Goal: Transaction & Acquisition: Purchase product/service

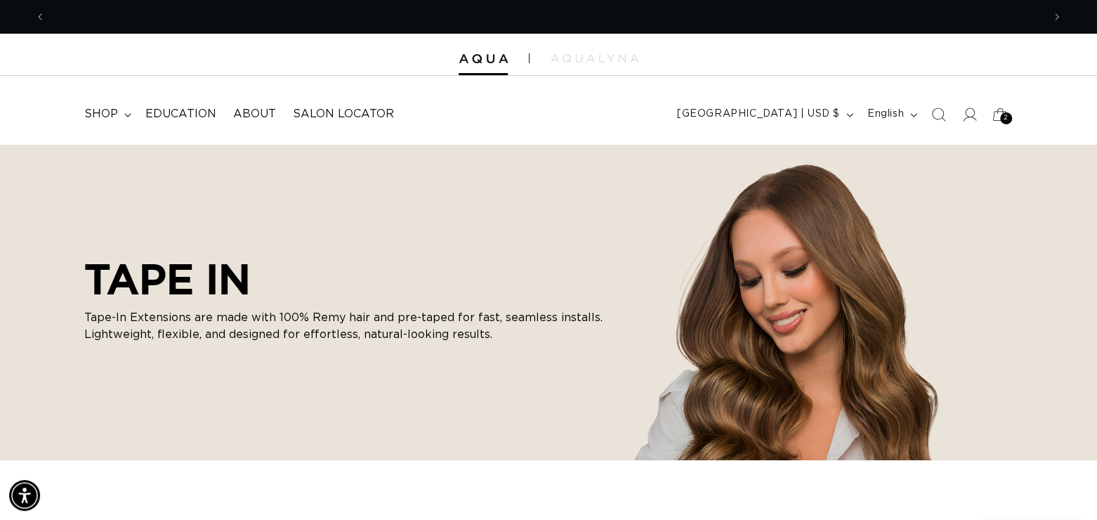
scroll to position [0, 1995]
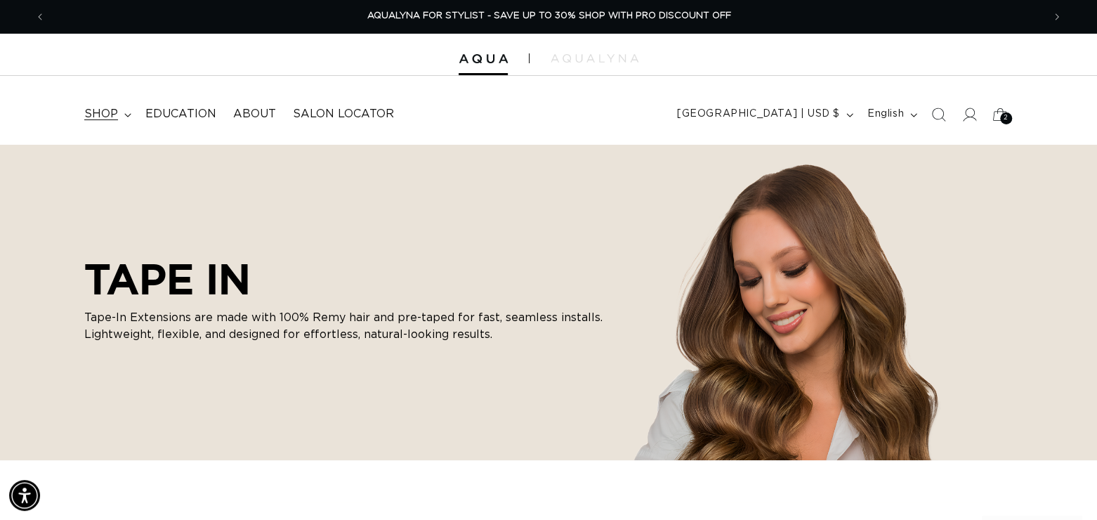
click at [91, 116] on span "shop" at bounding box center [101, 114] width 34 height 15
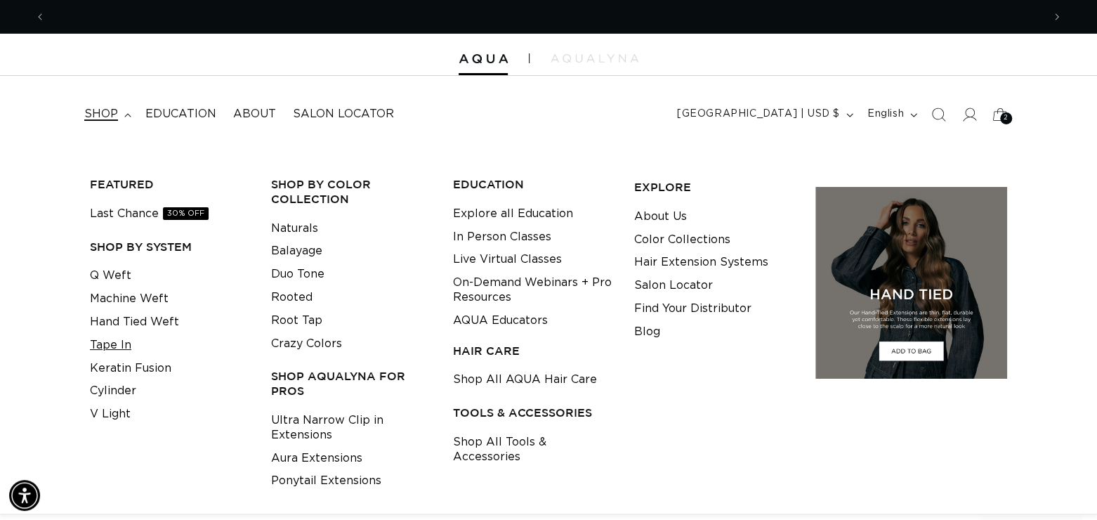
scroll to position [0, 0]
click at [122, 348] on link "Tape In" at bounding box center [110, 345] width 41 height 23
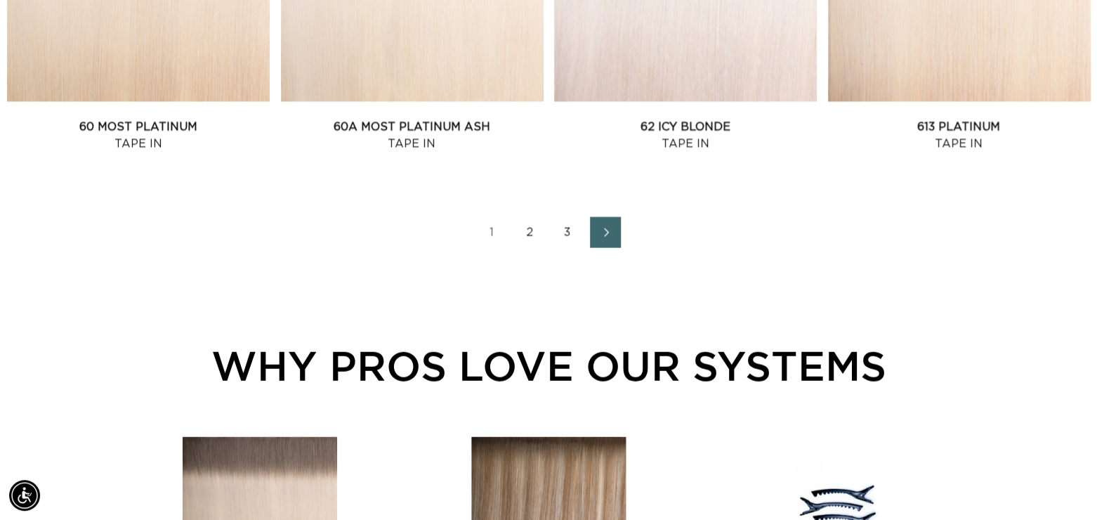
click at [527, 232] on link "2" at bounding box center [529, 232] width 31 height 31
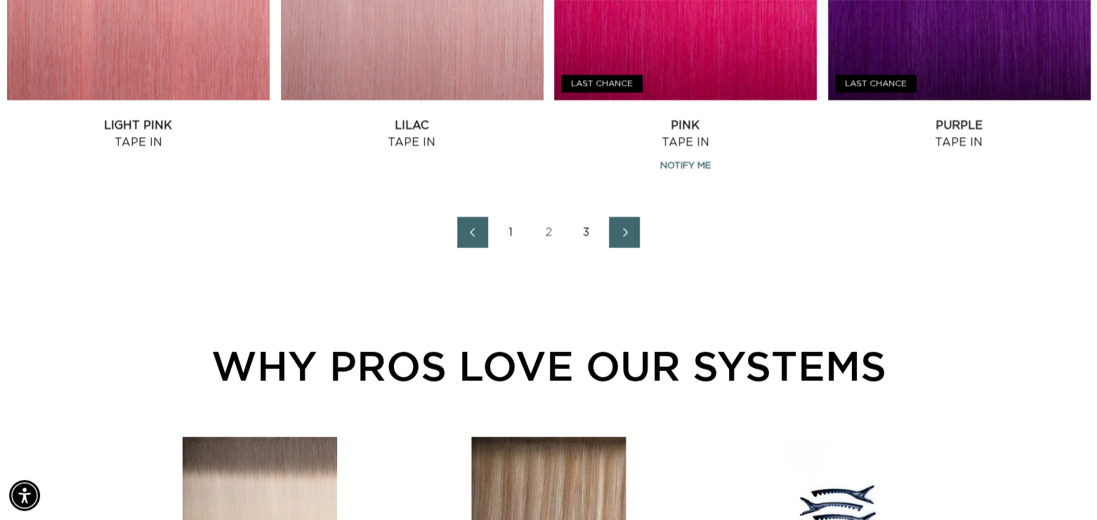
click at [587, 228] on link "3" at bounding box center [586, 232] width 31 height 31
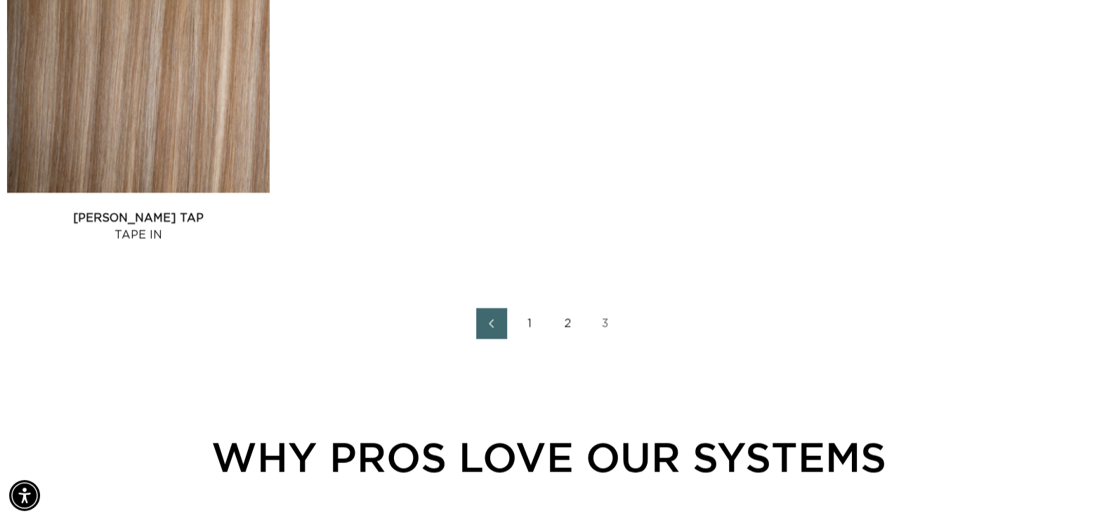
scroll to position [1317, 0]
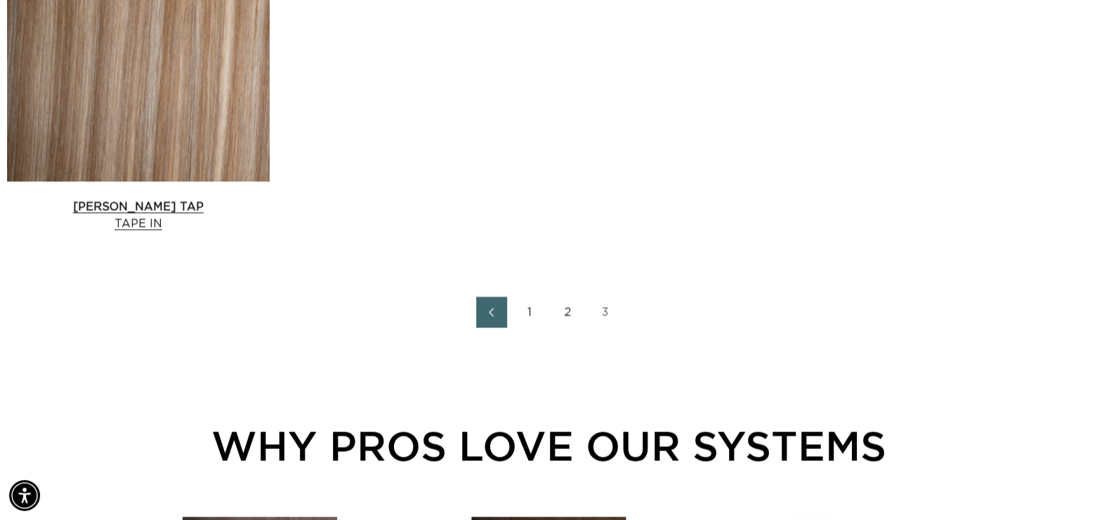
click at [36, 198] on link "[PERSON_NAME] Tap Tape In" at bounding box center [138, 215] width 263 height 34
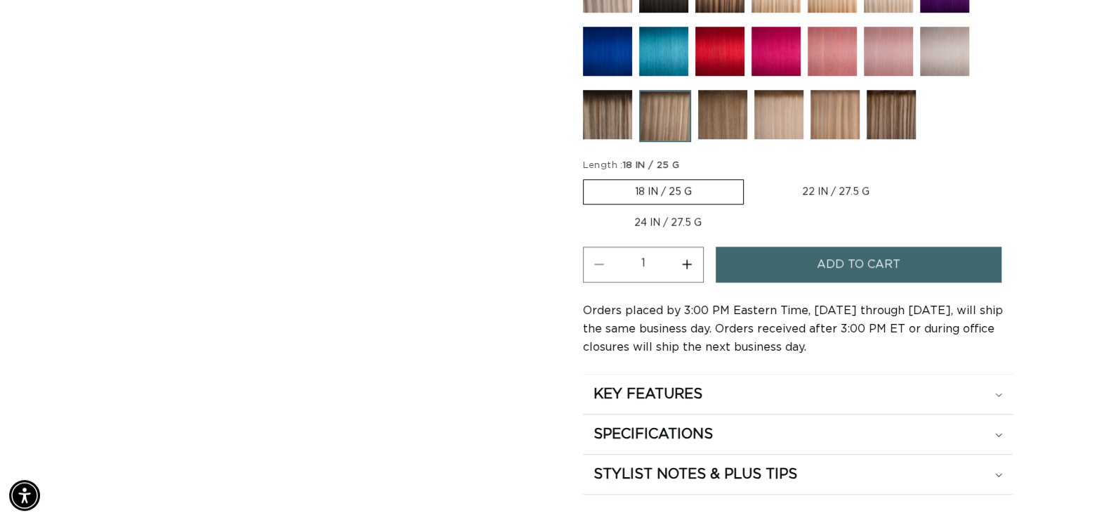
scroll to position [0, 1995]
click at [684, 260] on button "Increase quantity for [PERSON_NAME] Tap - Tape In" at bounding box center [688, 265] width 32 height 36
type input "3"
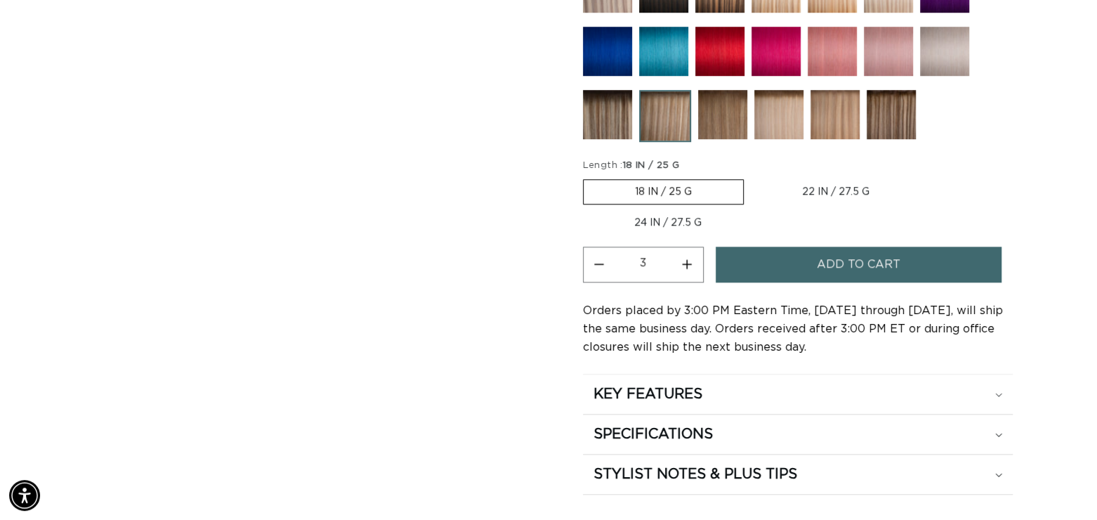
click at [755, 258] on button "Add to cart" at bounding box center [858, 265] width 285 height 36
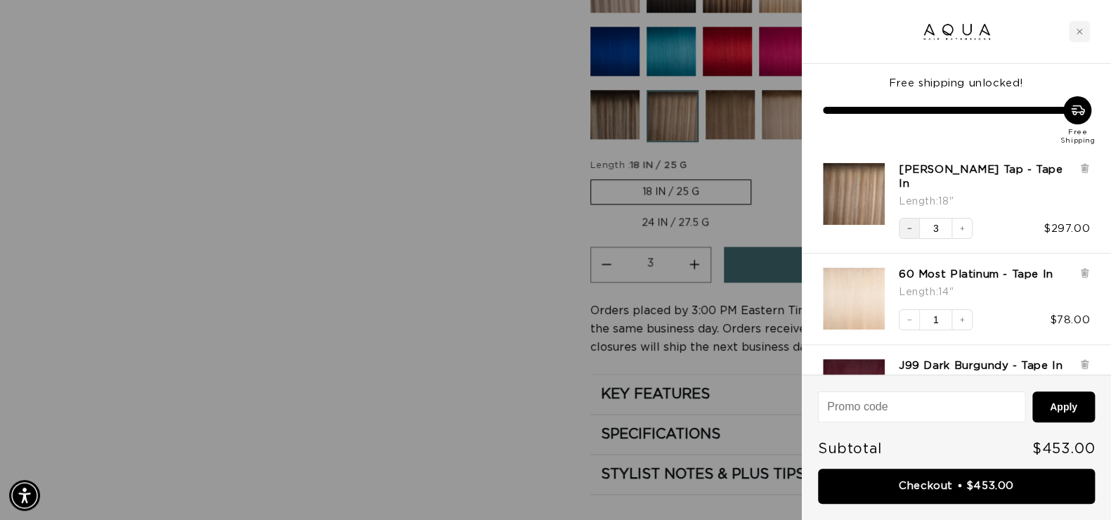
scroll to position [0, 1010]
click at [911, 219] on button "Decrease quantity" at bounding box center [909, 228] width 21 height 21
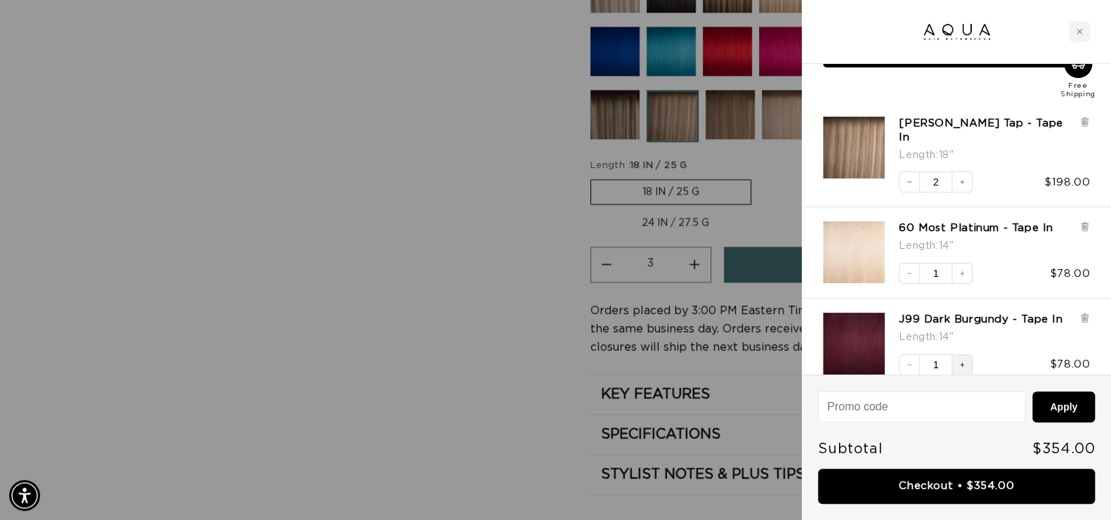
scroll to position [0, 0]
click at [958, 360] on icon "Increase quantity" at bounding box center [962, 364] width 8 height 8
click at [946, 124] on link "[PERSON_NAME] Tap - Tape In" at bounding box center [986, 131] width 174 height 28
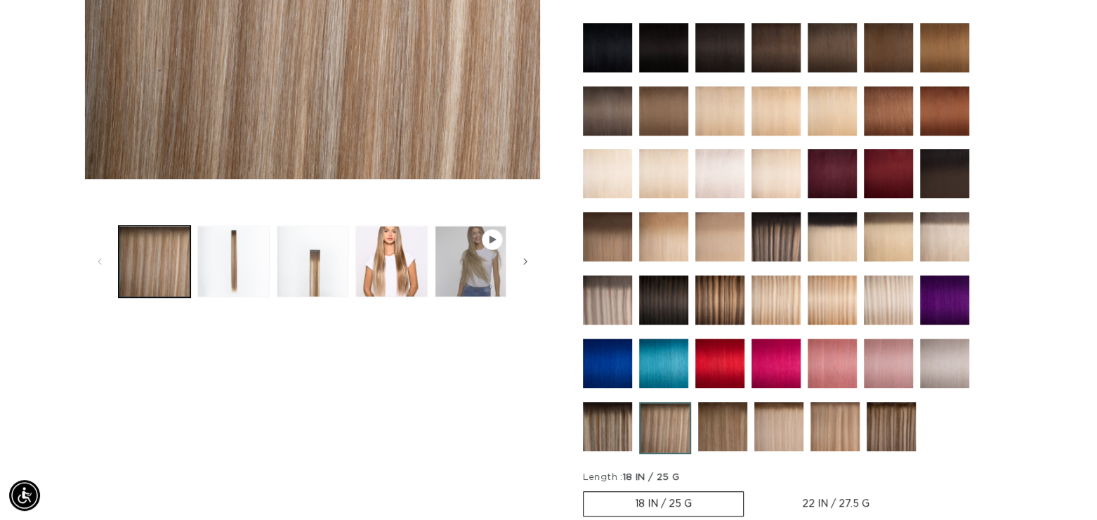
scroll to position [0, 997]
click at [601, 300] on img at bounding box center [607, 299] width 49 height 49
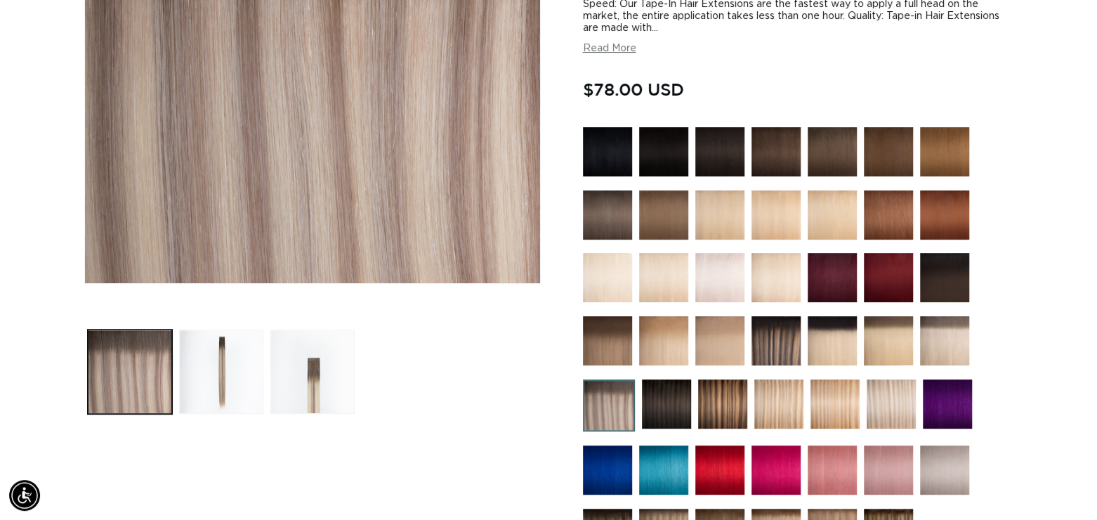
scroll to position [0, 997]
click at [312, 389] on button "Load image 3 in gallery view" at bounding box center [312, 372] width 84 height 84
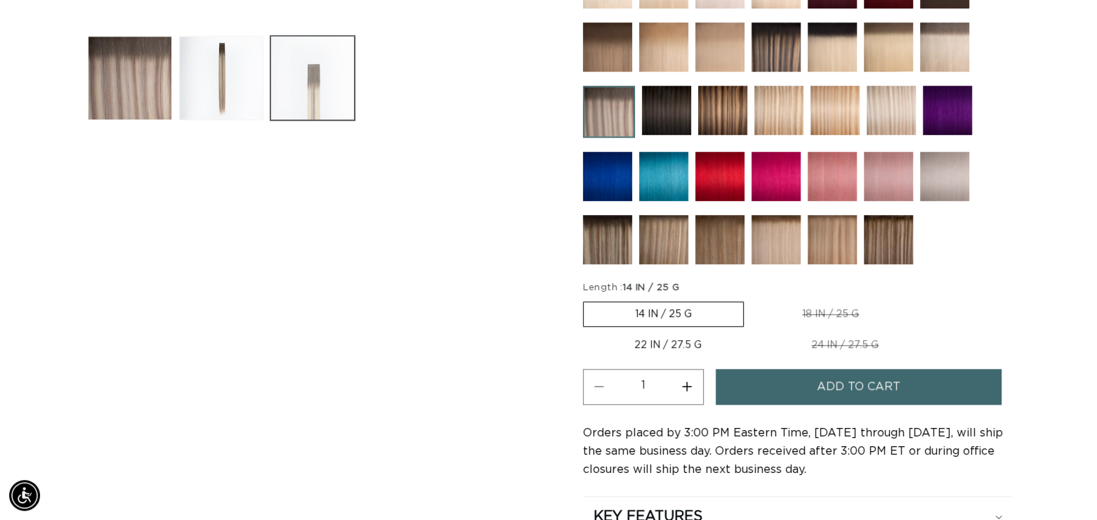
scroll to position [609, 0]
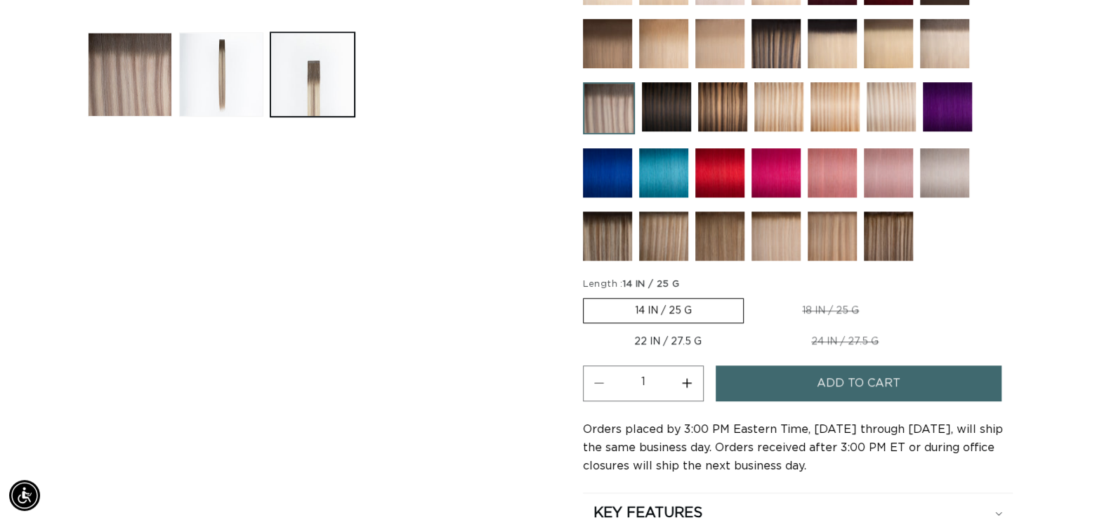
click at [687, 379] on button "Increase quantity for Arctic Rooted - Tape In" at bounding box center [688, 383] width 32 height 36
type input "3"
click at [760, 375] on button "Add to cart" at bounding box center [858, 383] width 285 height 36
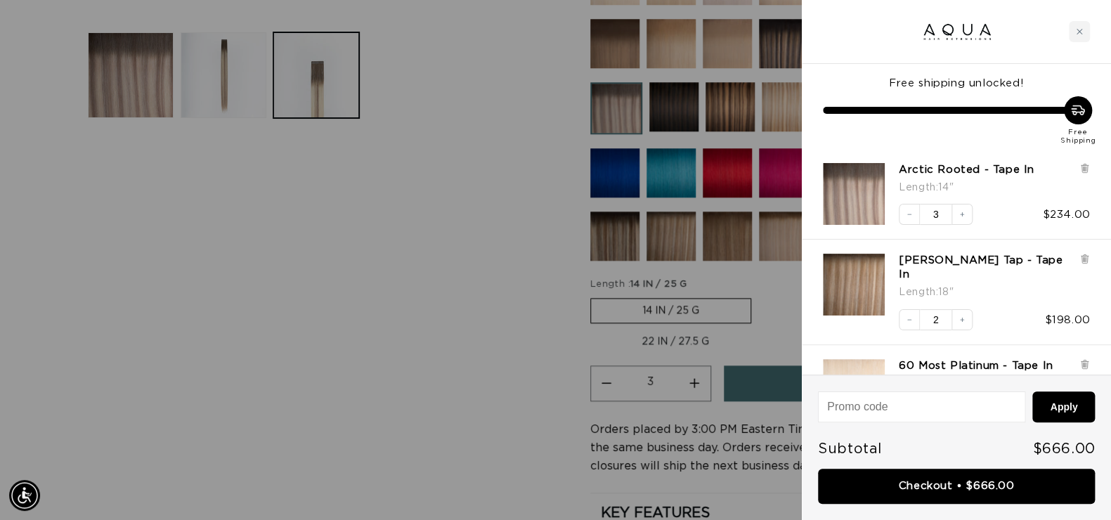
scroll to position [0, 0]
click at [1086, 256] on icon at bounding box center [1084, 256] width 7 height 0
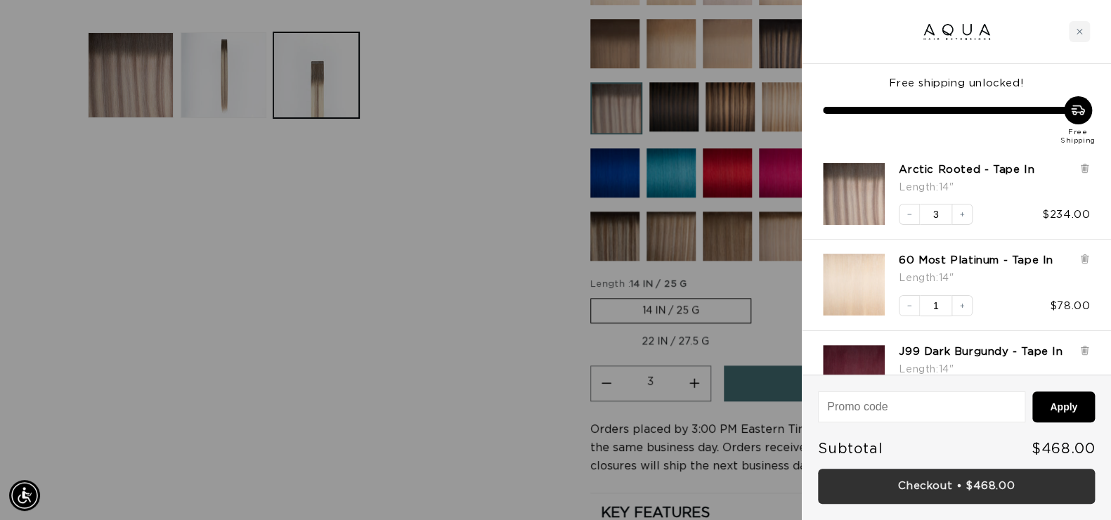
scroll to position [0, 2021]
click at [972, 488] on link "Checkout • $468.00" at bounding box center [956, 487] width 277 height 36
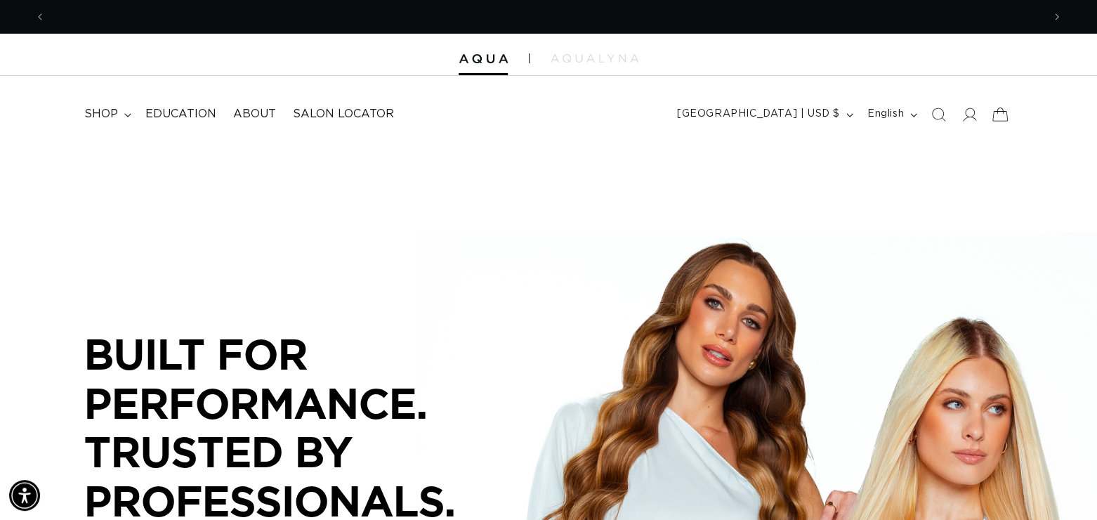
scroll to position [0, 997]
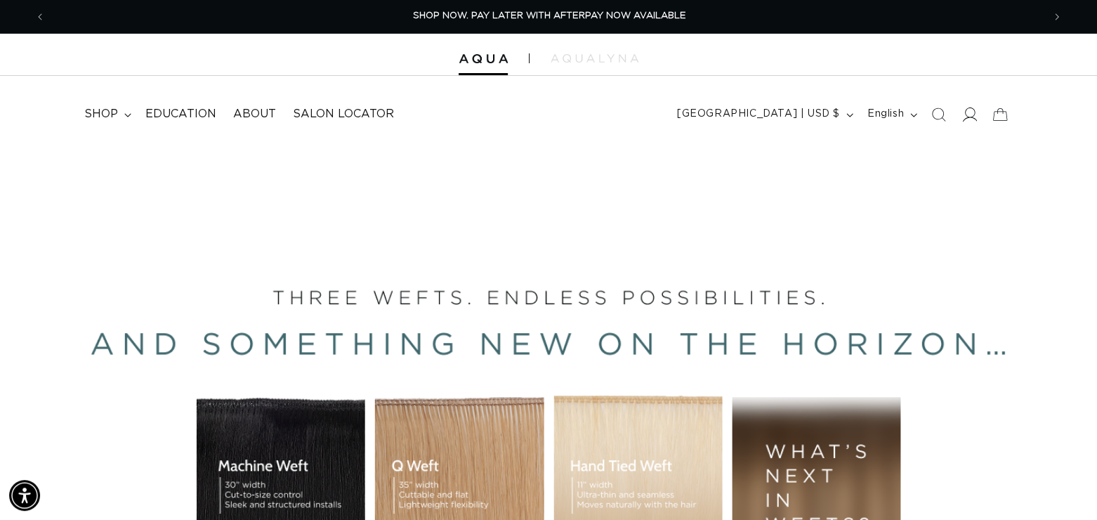
click at [970, 117] on icon at bounding box center [969, 114] width 15 height 15
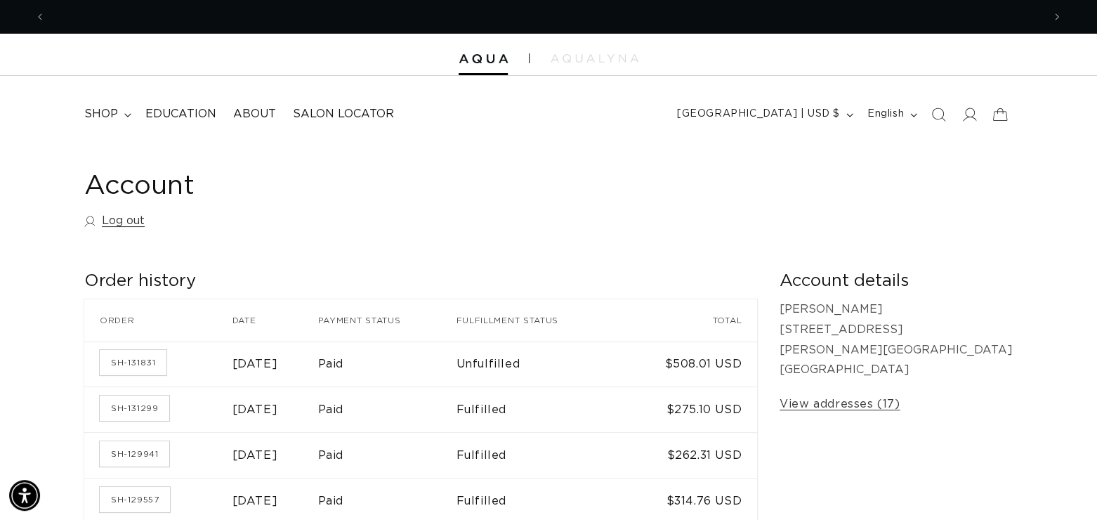
scroll to position [0, 997]
click at [122, 454] on link "SH-129941" at bounding box center [135, 453] width 70 height 25
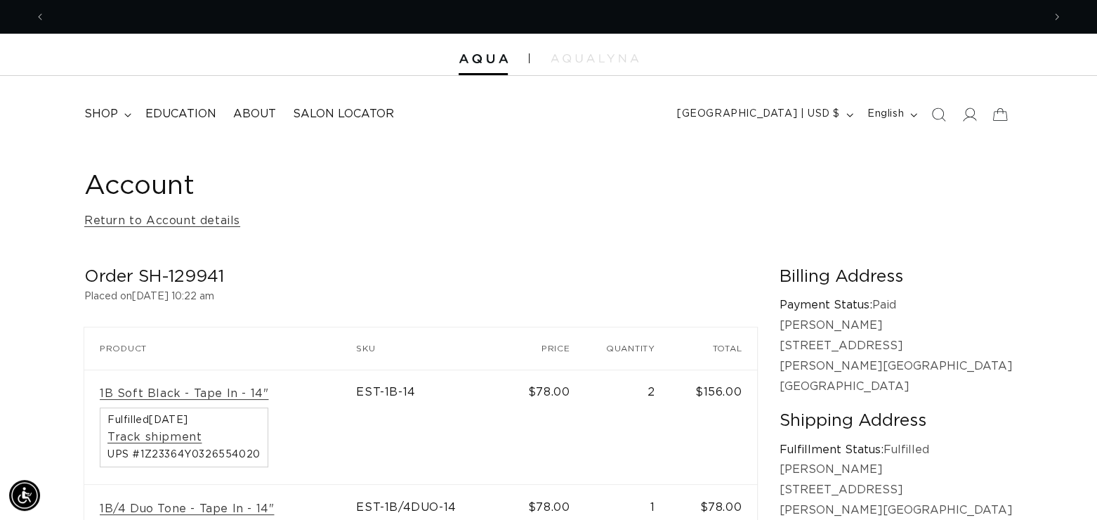
scroll to position [0, 1995]
